Goal: Task Accomplishment & Management: Manage account settings

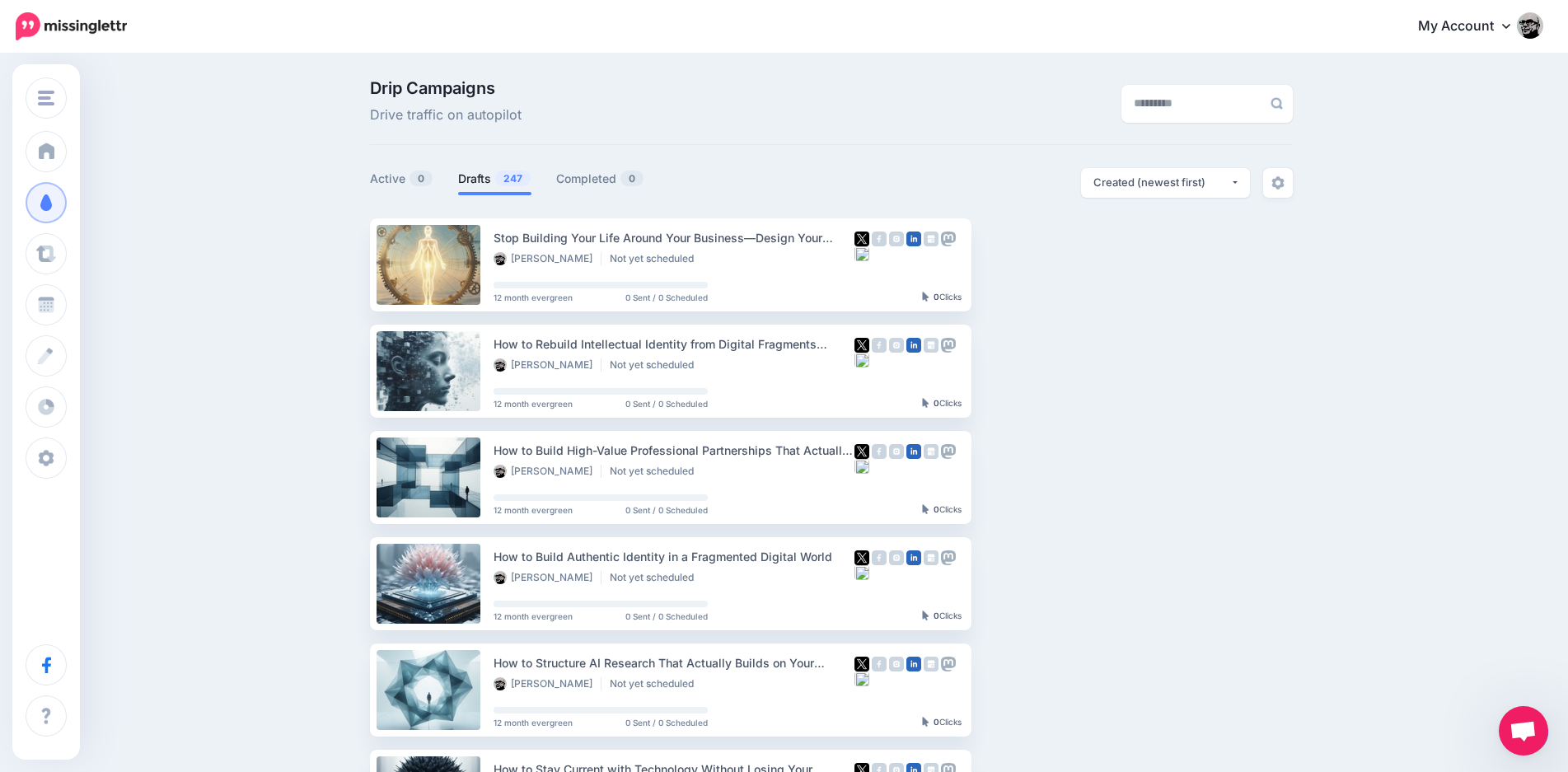
click at [282, 379] on div "Drip Campaigns Drive traffic on autopilot Active 0 247 0" at bounding box center [784, 757] width 1568 height 1404
click at [274, 348] on div "Drip Campaigns Drive traffic on autopilot Active 0 247 0" at bounding box center [784, 757] width 1568 height 1404
click at [1044, 272] on link "Setup Campaign" at bounding box center [1038, 264] width 112 height 30
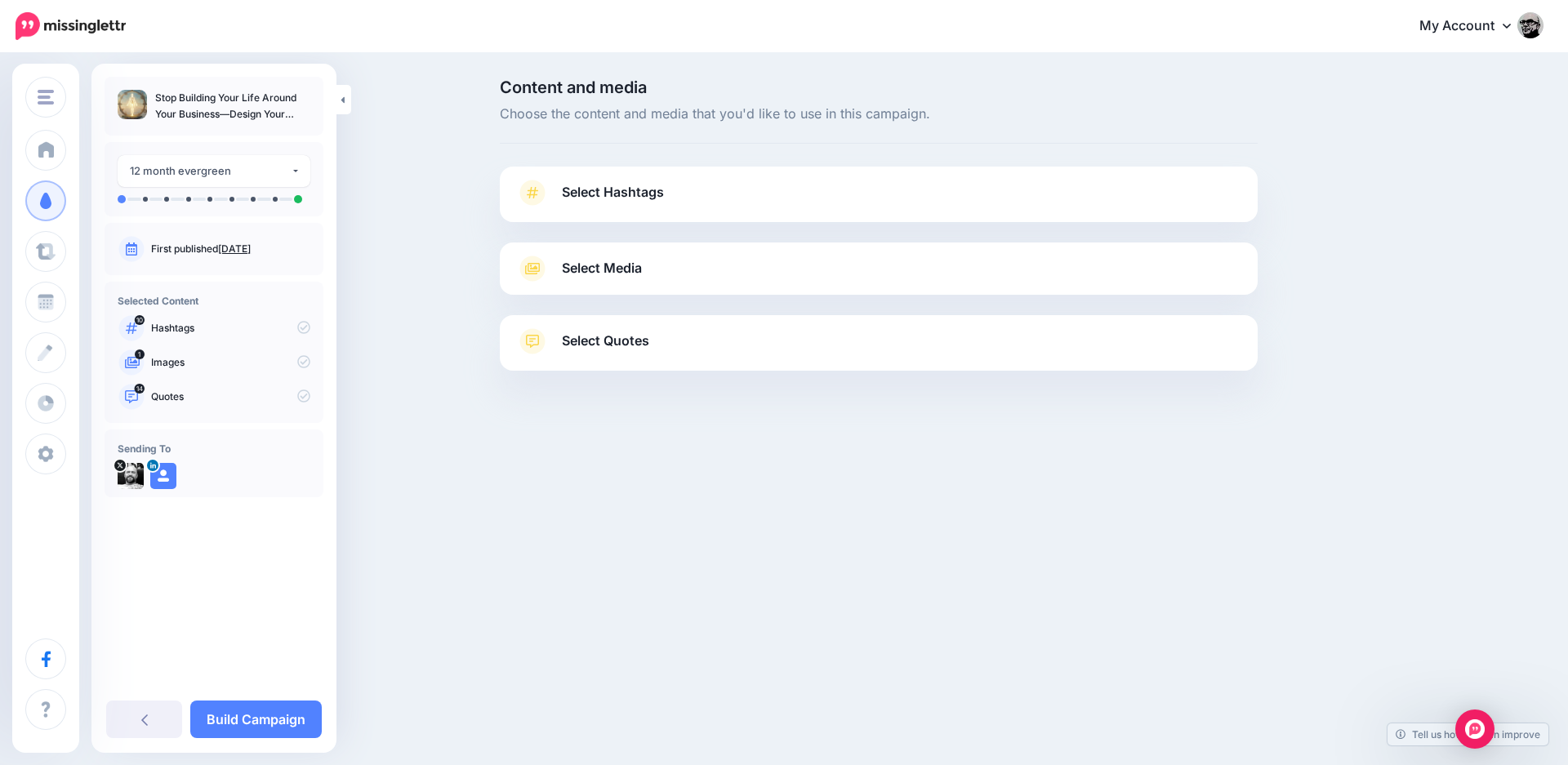
click at [702, 366] on link "Select Quotes" at bounding box center [879, 349] width 725 height 42
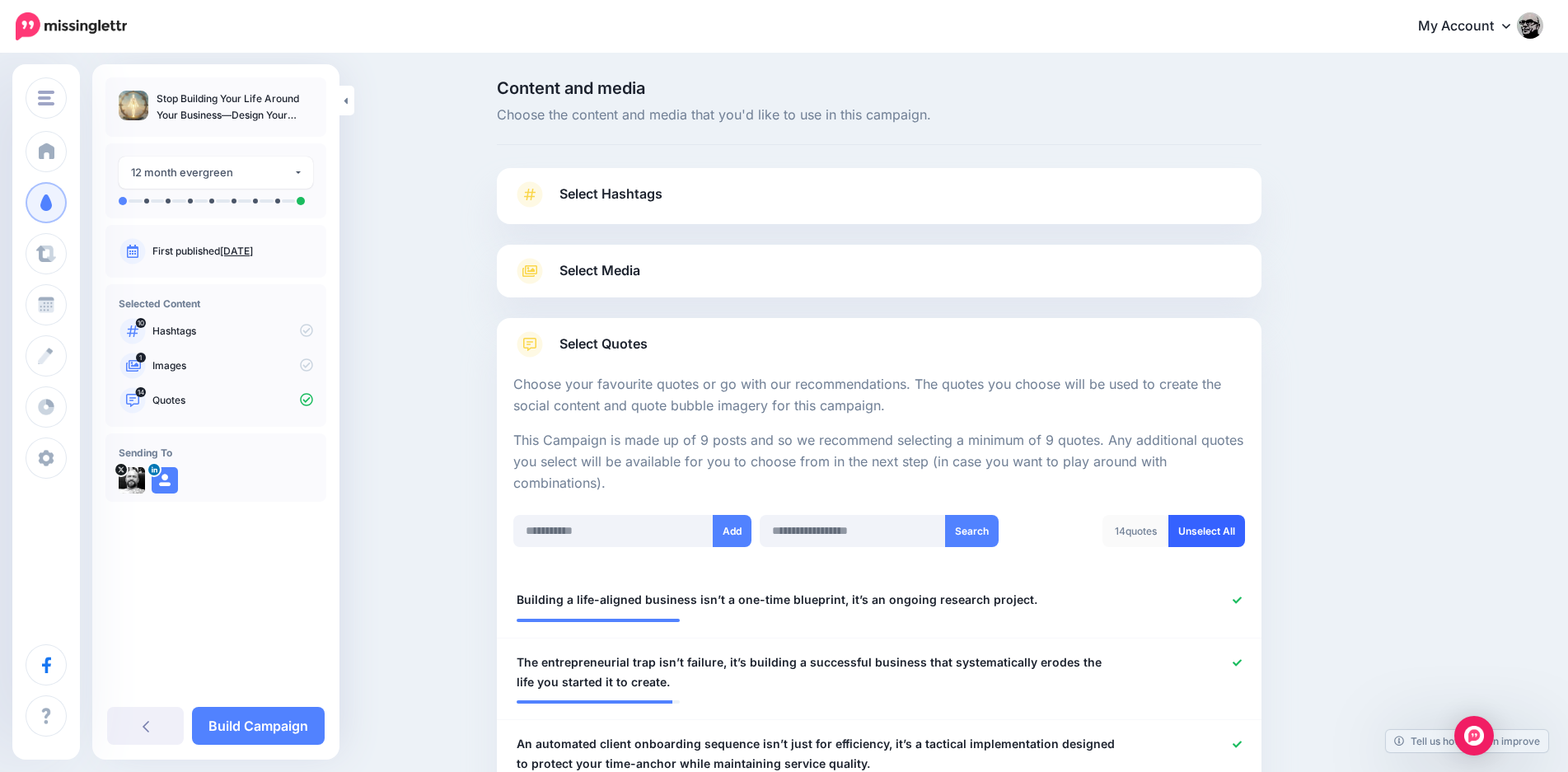
click at [1237, 535] on link "Unselect All" at bounding box center [1207, 531] width 76 height 32
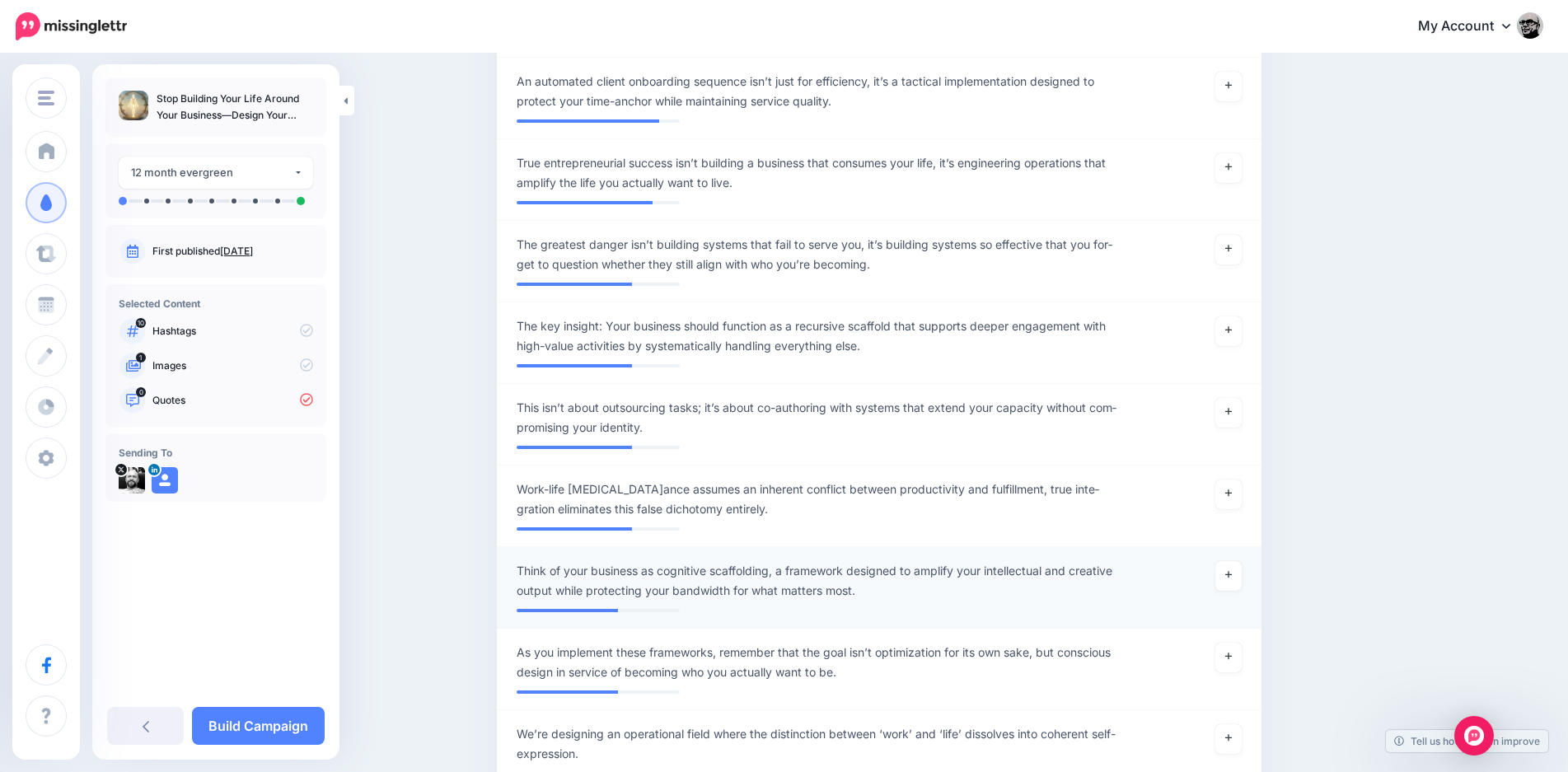
scroll to position [155, 0]
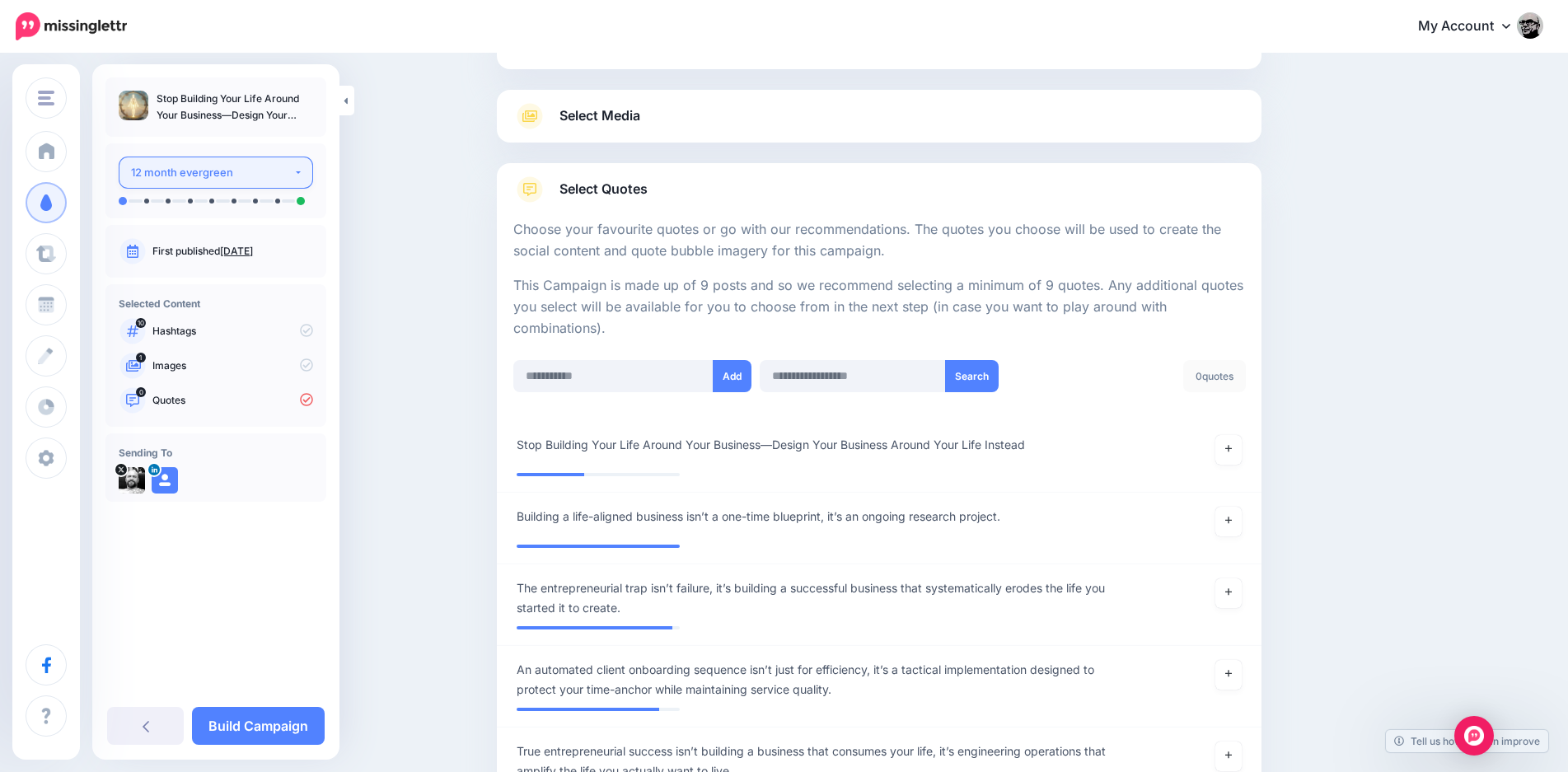
click at [137, 157] on button "12 month evergreen" at bounding box center [216, 172] width 195 height 32
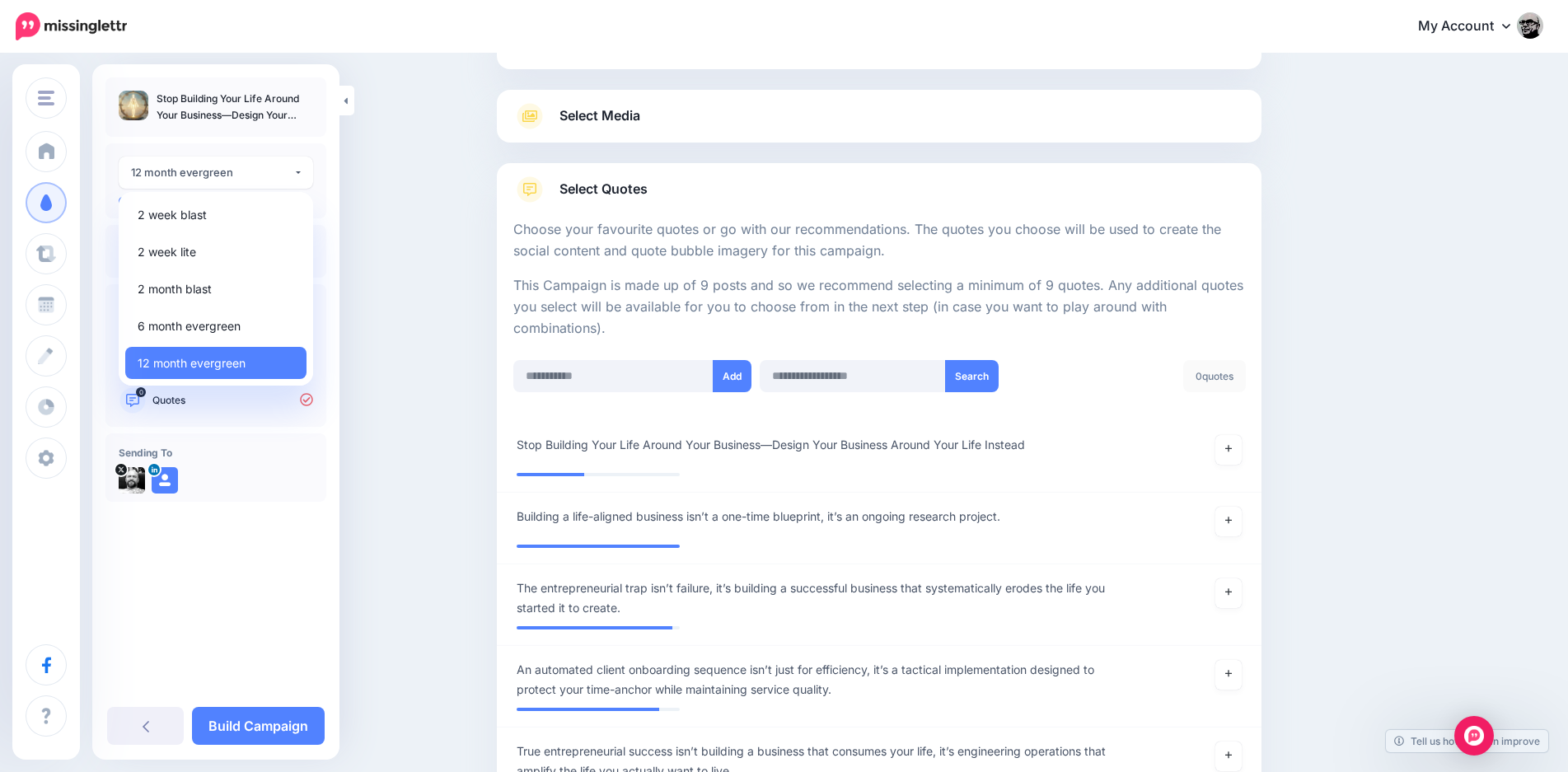
click at [511, 138] on div "Select Media Next, let's make sure we have the best media for this campaign. De…" at bounding box center [879, 117] width 764 height 53
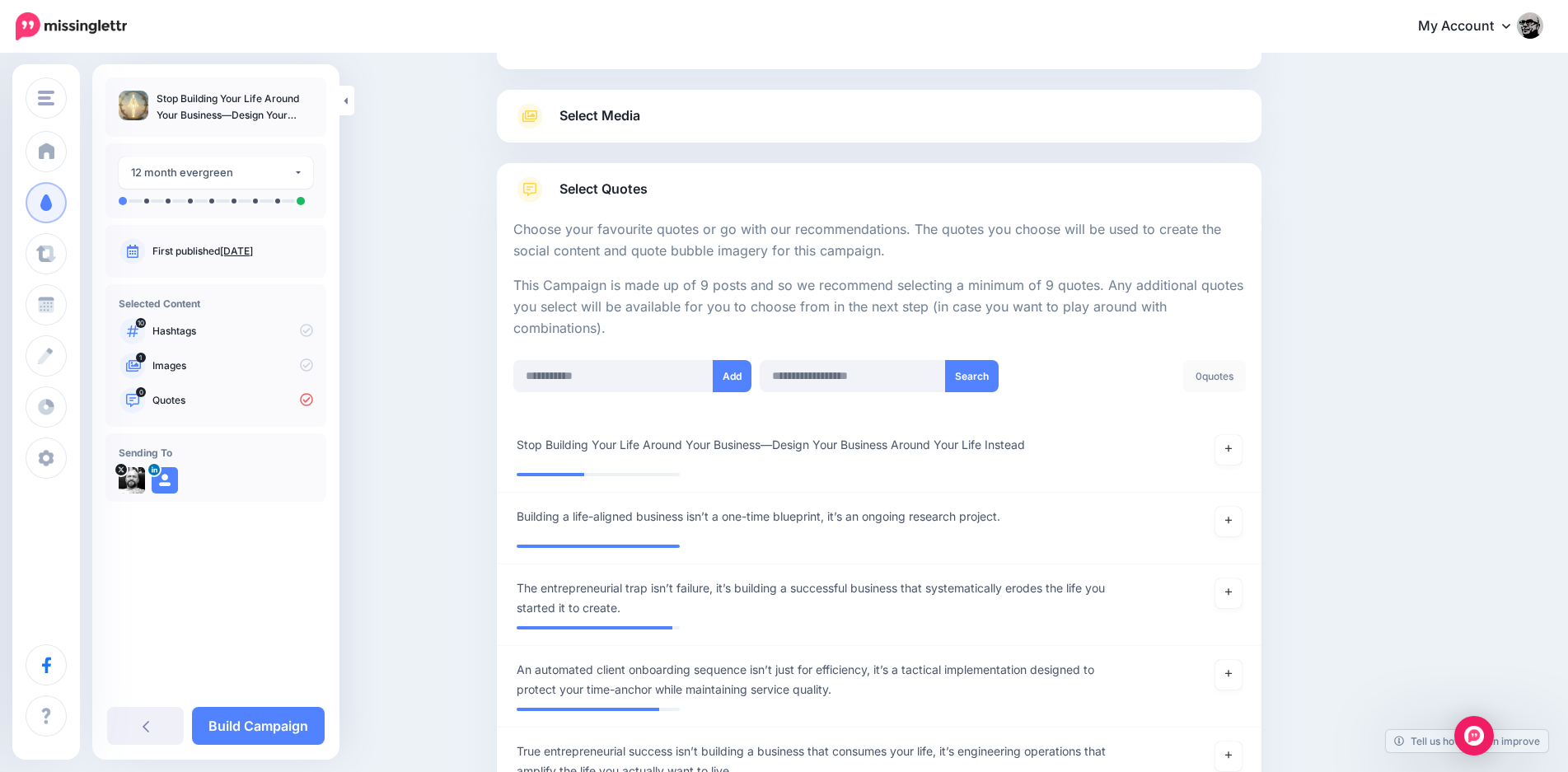
click at [558, 109] on link "Select Media" at bounding box center [879, 116] width 732 height 26
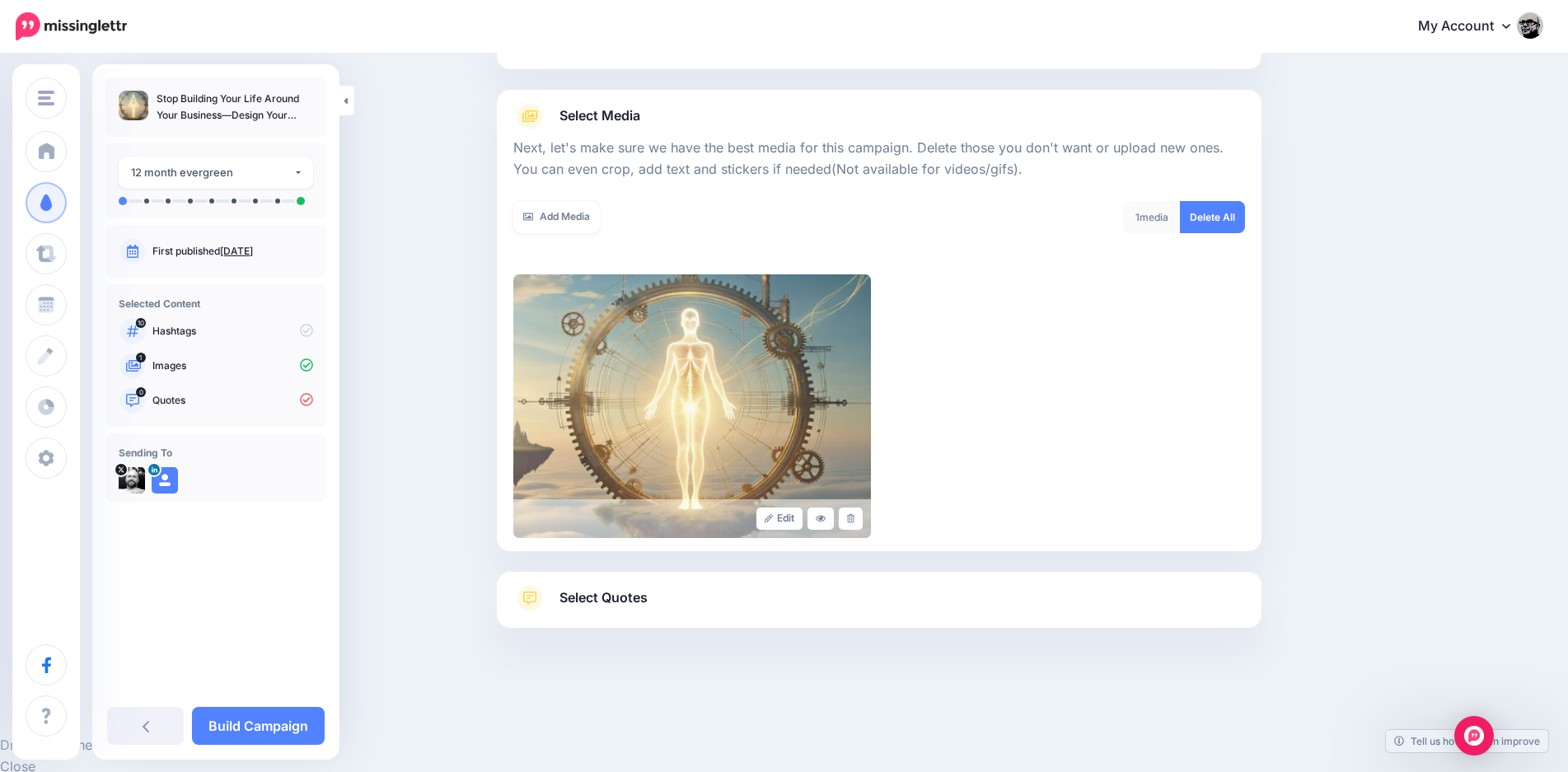
scroll to position [117, 0]
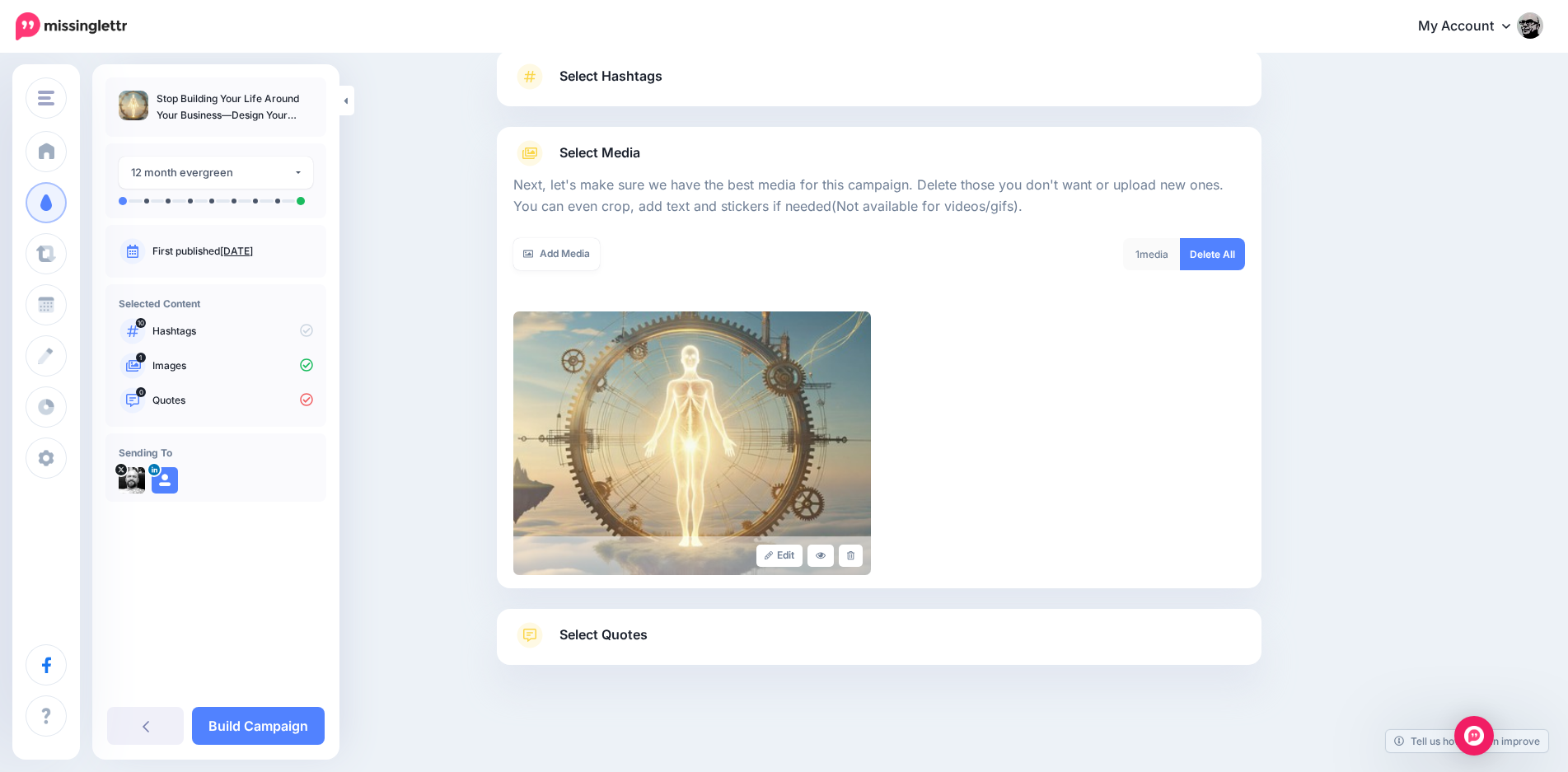
click at [1307, 169] on div "Content and media Choose the content and media that you'd like to use in this c…" at bounding box center [957, 354] width 947 height 786
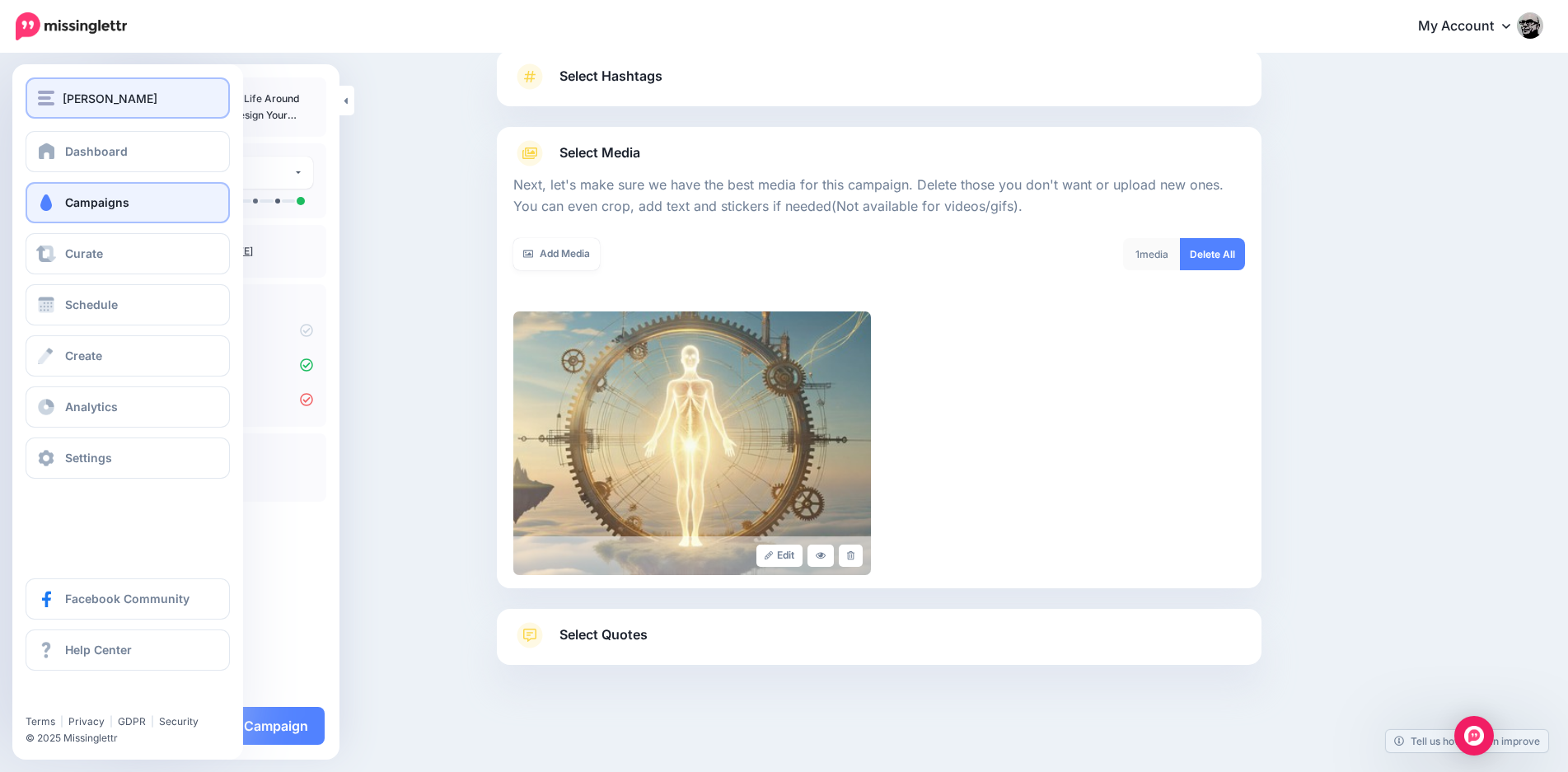
click at [73, 107] on span "[PERSON_NAME]" at bounding box center [110, 98] width 95 height 19
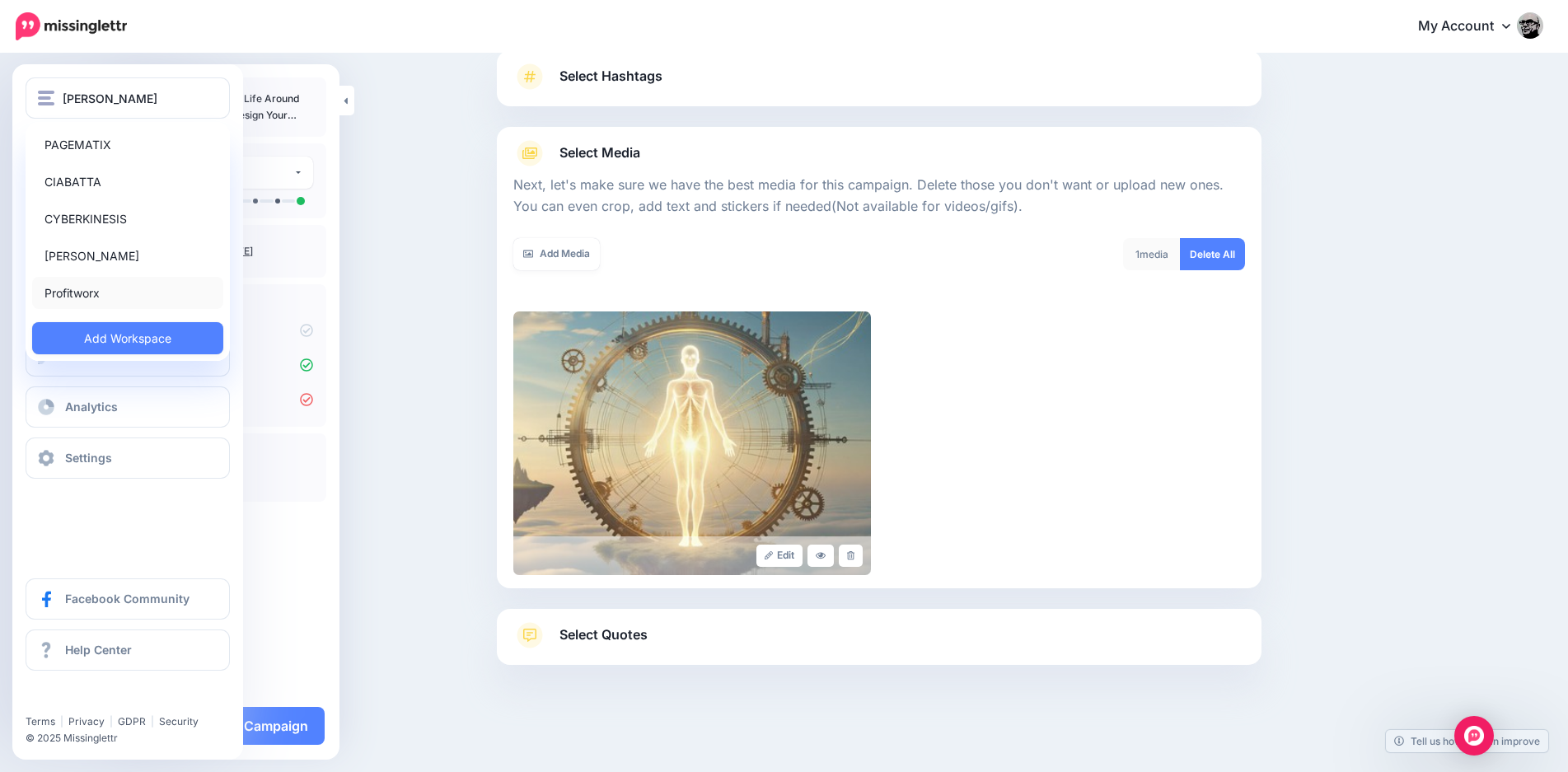
click at [108, 300] on link "Profitworx" at bounding box center [127, 292] width 191 height 32
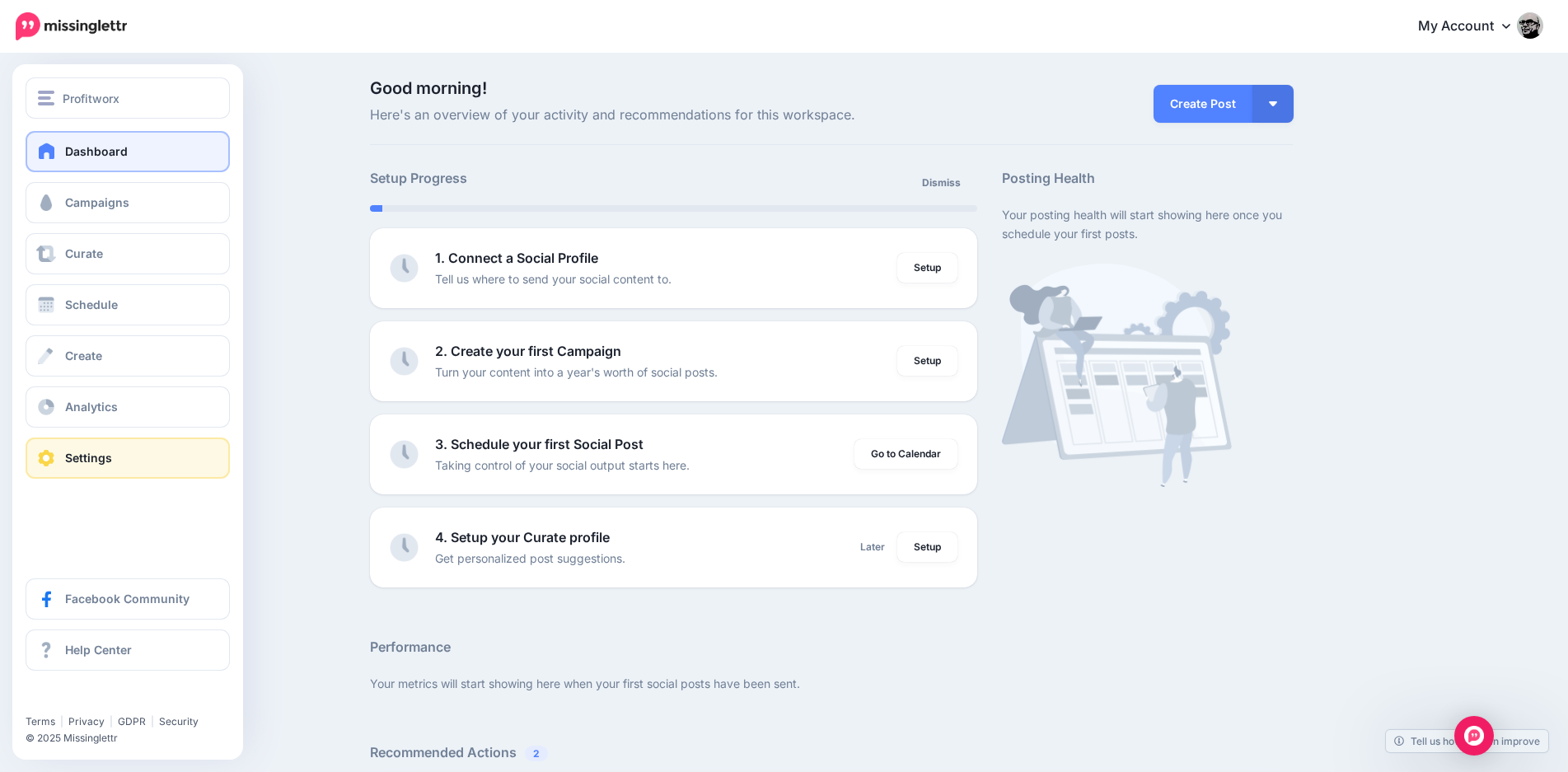
click at [109, 464] on span "Settings" at bounding box center [89, 457] width 47 height 14
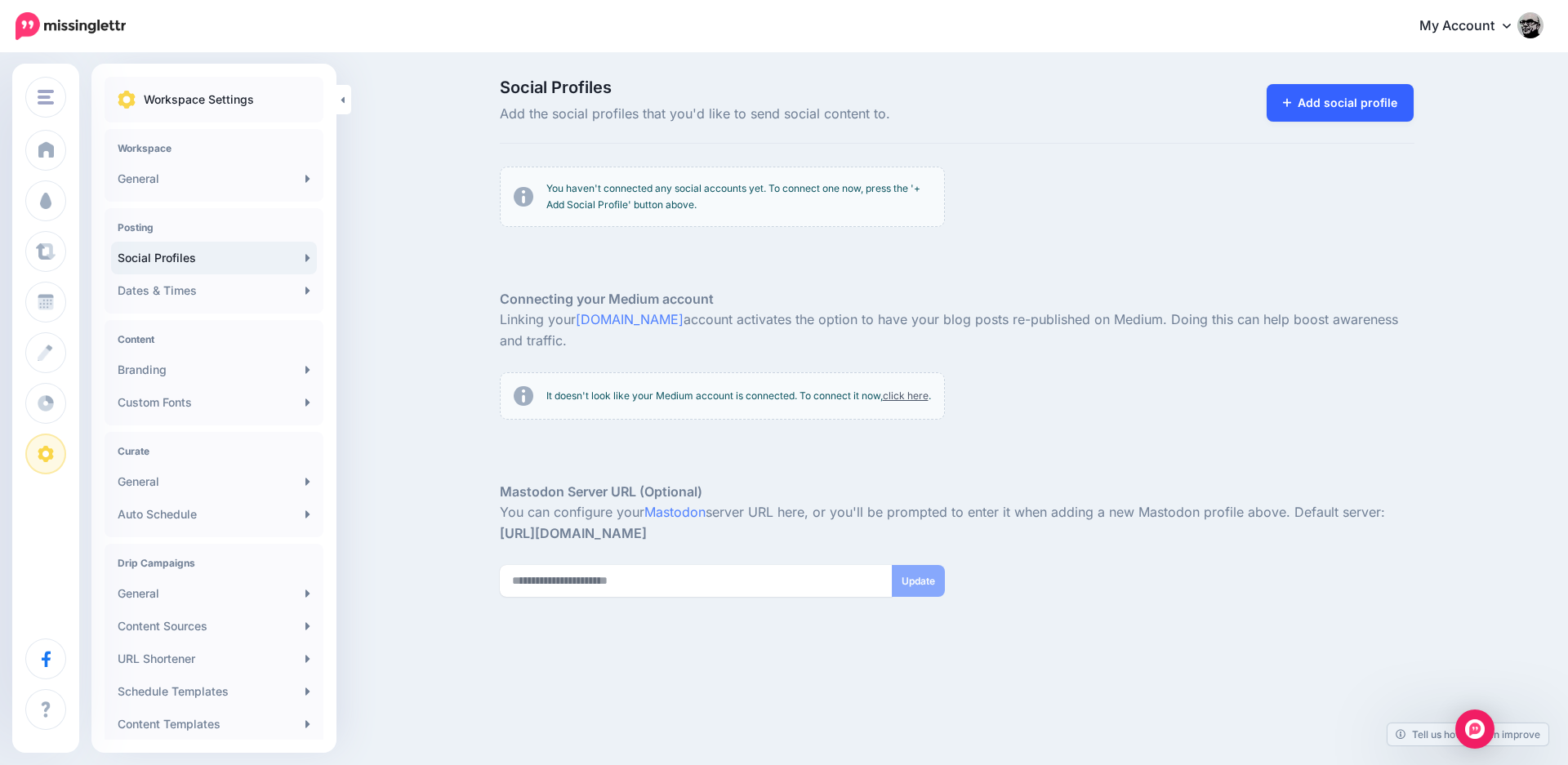
click at [1347, 100] on link "Add social profile" at bounding box center [1341, 103] width 148 height 38
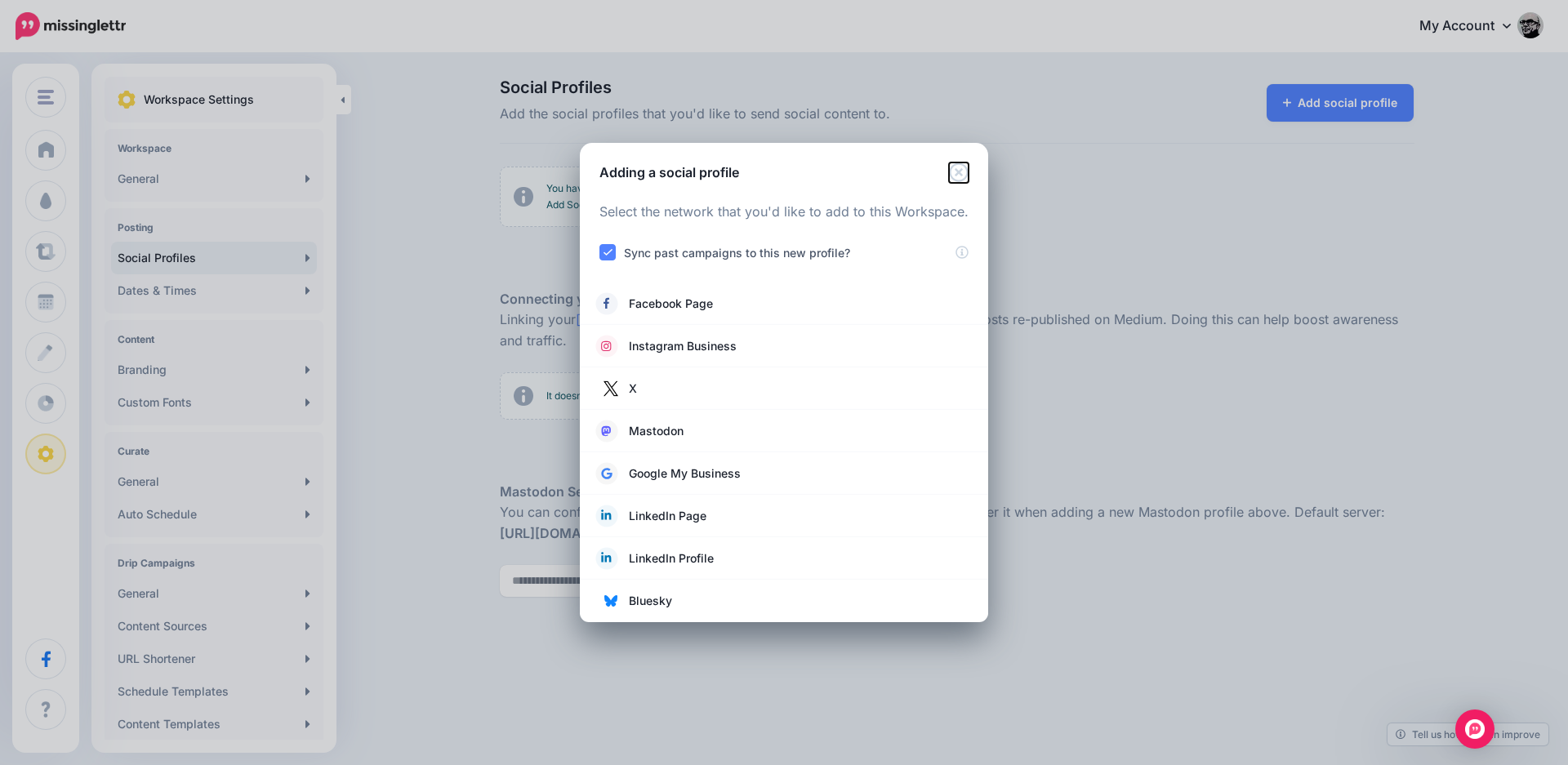
click at [957, 178] on icon "Close" at bounding box center [959, 172] width 20 height 20
